Goal: Transaction & Acquisition: Purchase product/service

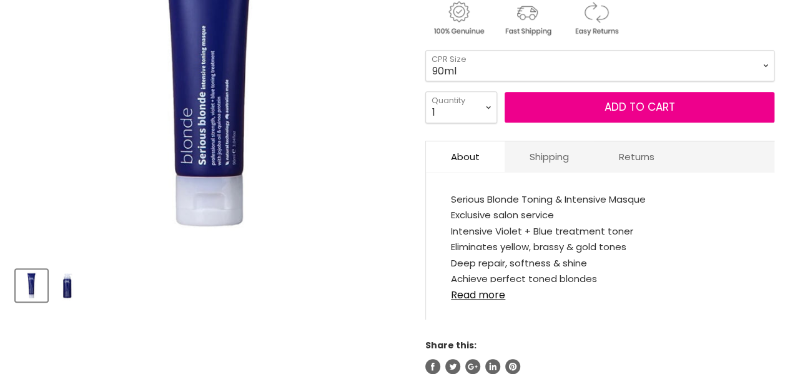
scroll to position [312, 0]
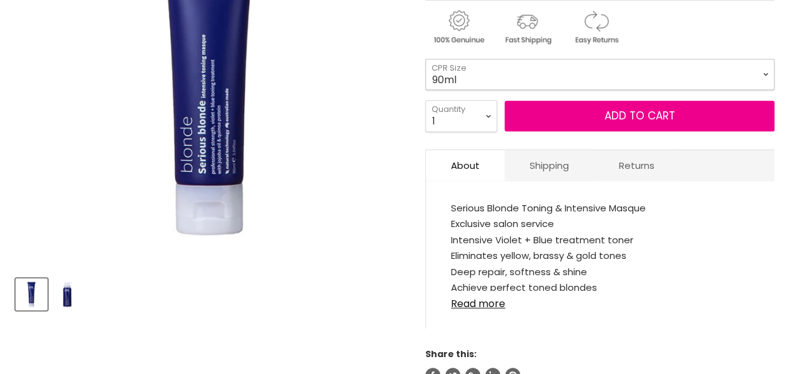
click at [478, 75] on select "90ml 500ml" at bounding box center [599, 74] width 349 height 31
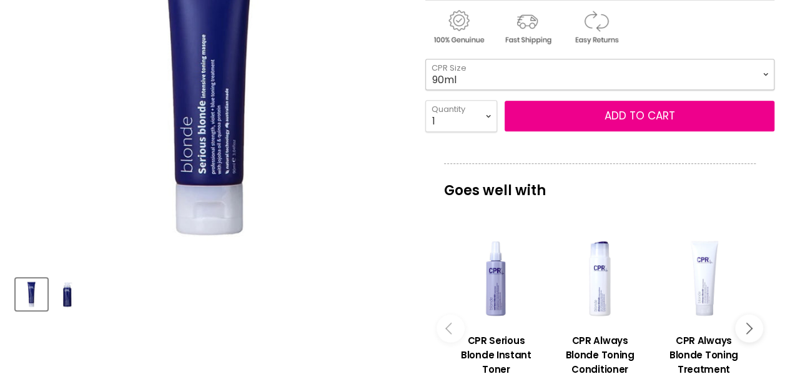
scroll to position [0, 0]
click at [425, 59] on select "90ml 500ml" at bounding box center [599, 74] width 349 height 31
select select "500ml"
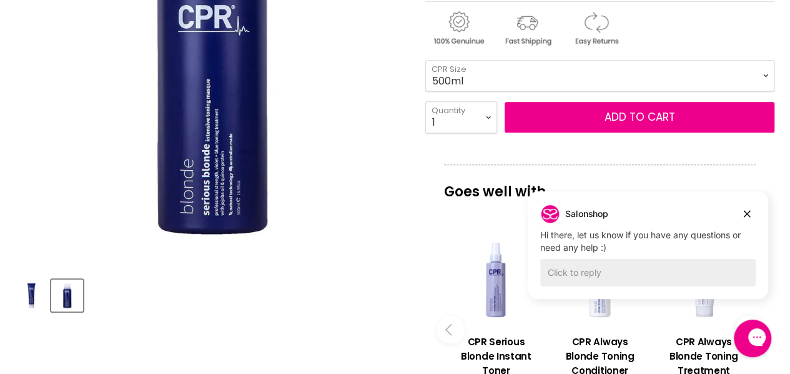
scroll to position [125, 0]
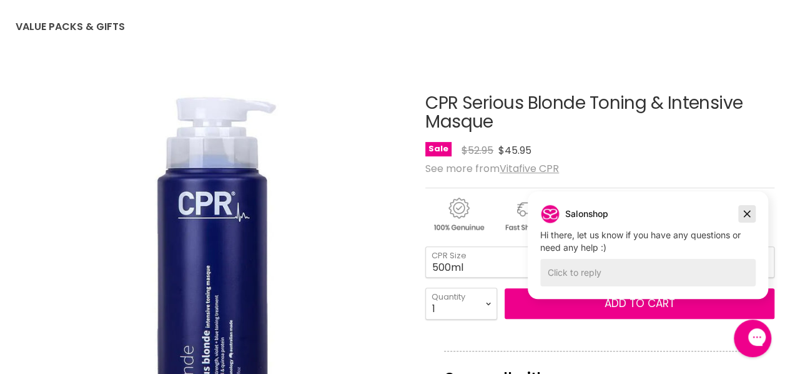
click at [740, 212] on button "Dismiss campaign" at bounding box center [746, 213] width 17 height 17
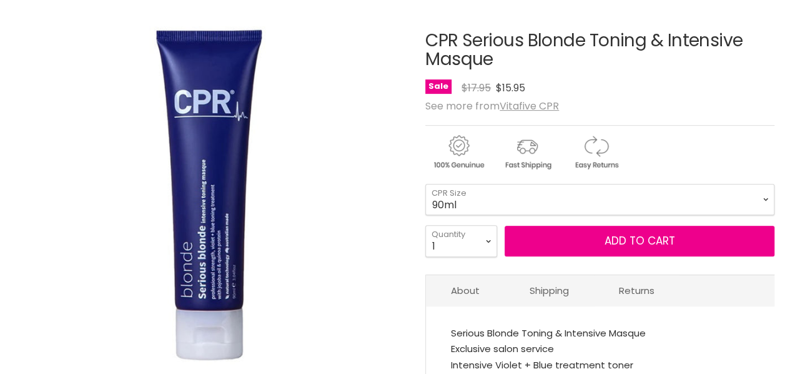
scroll to position [187, 0]
click at [425, 184] on select "90ml 500ml" at bounding box center [599, 199] width 349 height 31
select select "500ml"
